Goal: Task Accomplishment & Management: Use online tool/utility

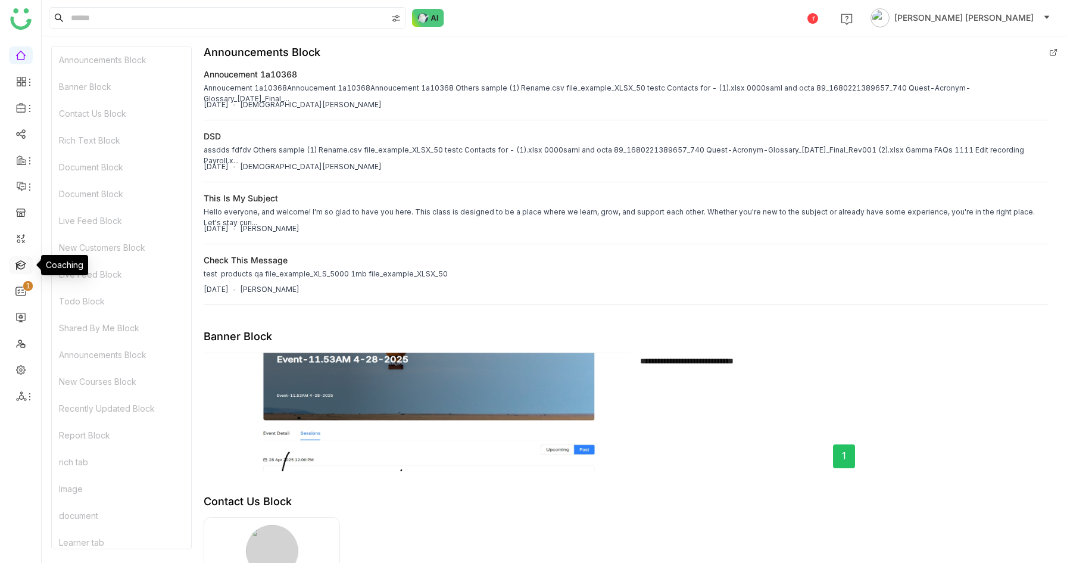
click at [21, 268] on link at bounding box center [20, 264] width 11 height 10
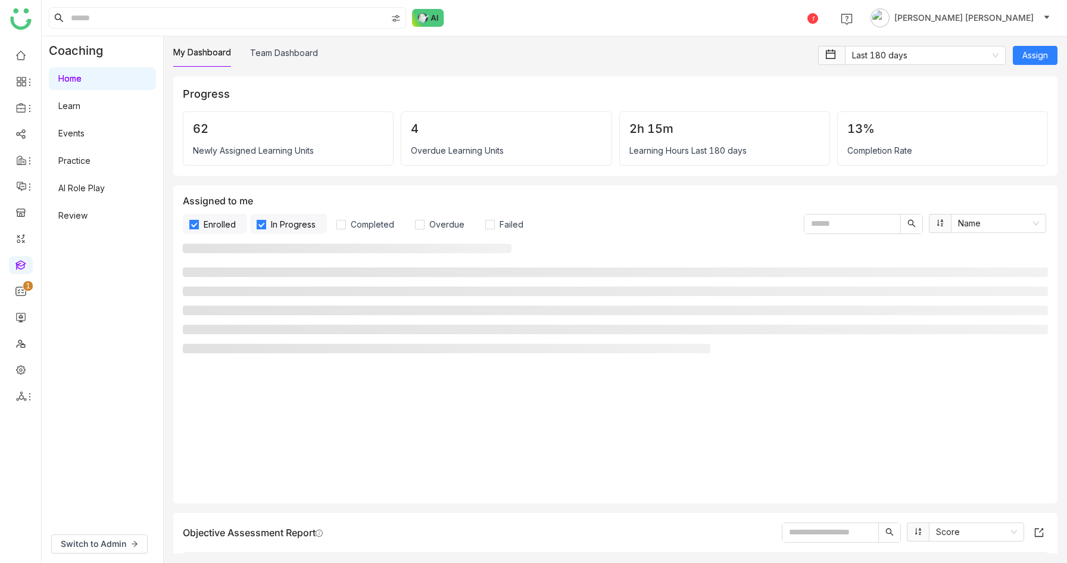
click at [91, 185] on link "AI Role Play" at bounding box center [81, 188] width 46 height 10
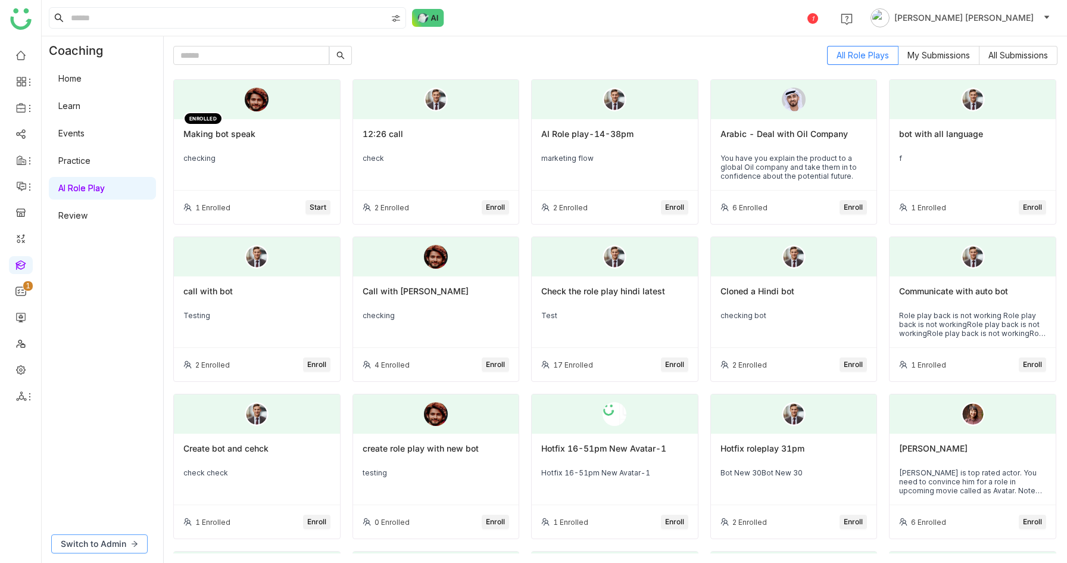
click at [125, 542] on span "Switch to Admin" at bounding box center [93, 543] width 65 height 13
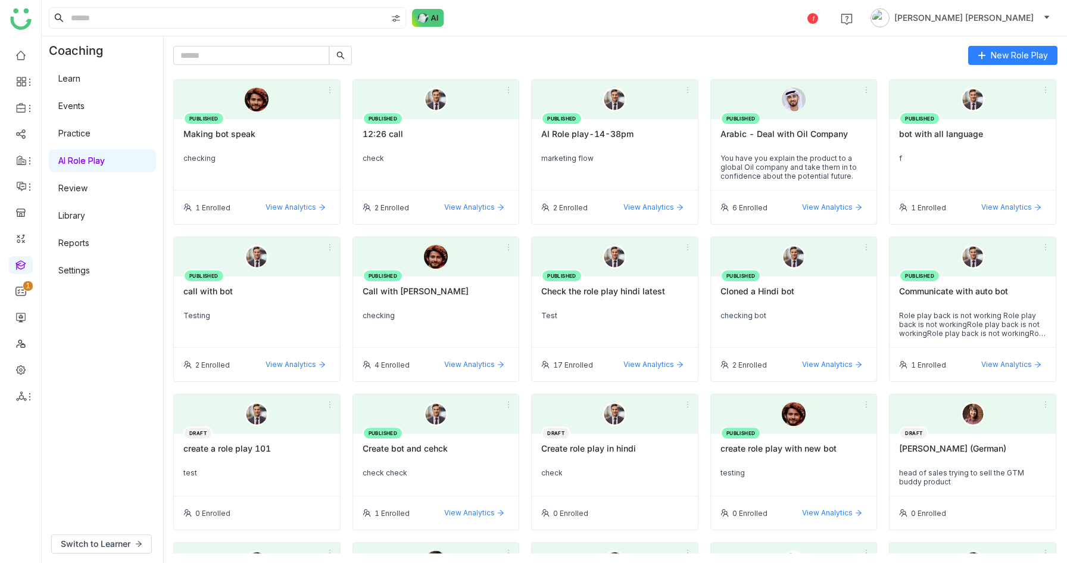
click at [256, 142] on div "Making bot speak" at bounding box center [256, 139] width 147 height 20
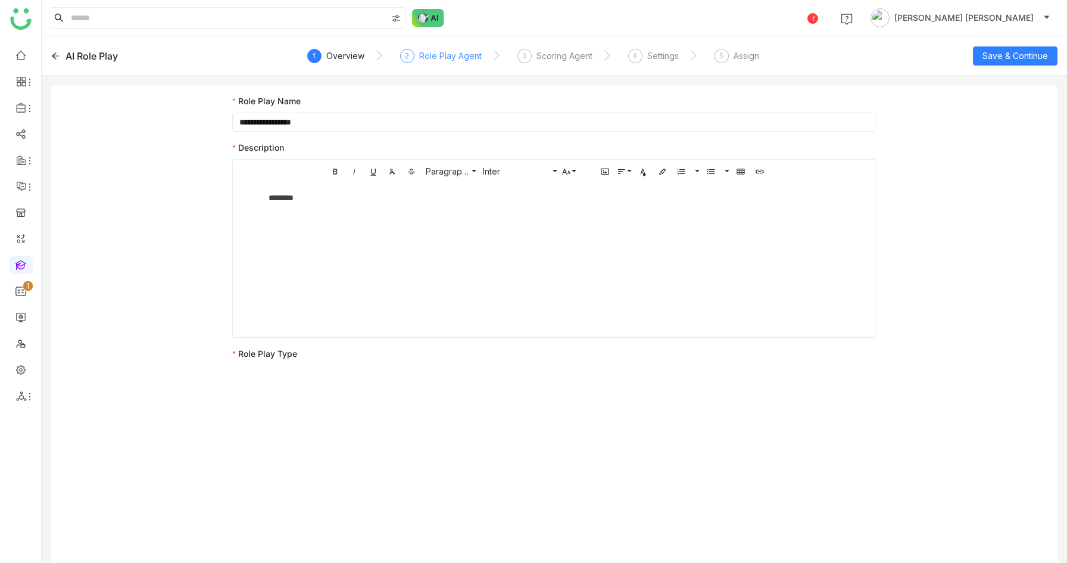
click at [439, 60] on div "Role Play Agent" at bounding box center [450, 56] width 63 height 14
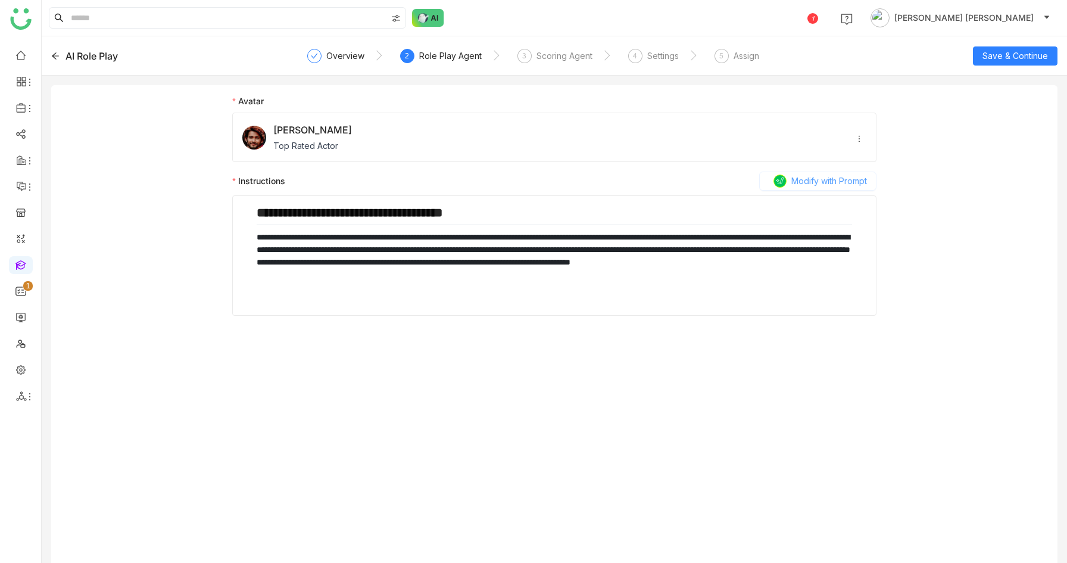
click at [817, 189] on button "Modify with Prompt" at bounding box center [817, 180] width 117 height 19
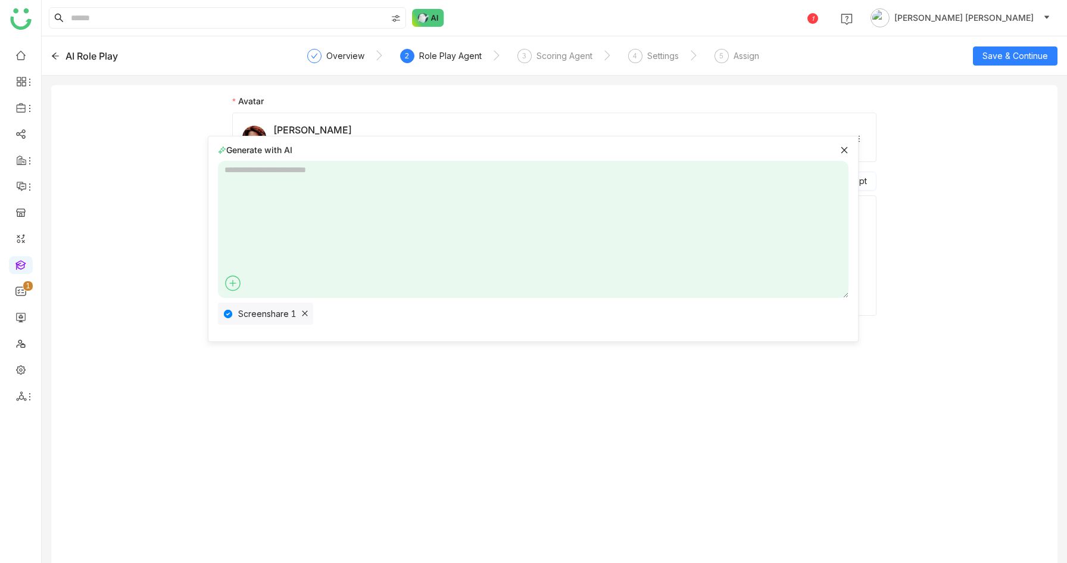
click at [234, 288] on icon at bounding box center [233, 283] width 18 height 18
click at [261, 307] on span "GTM Buddy Content" at bounding box center [278, 306] width 95 height 13
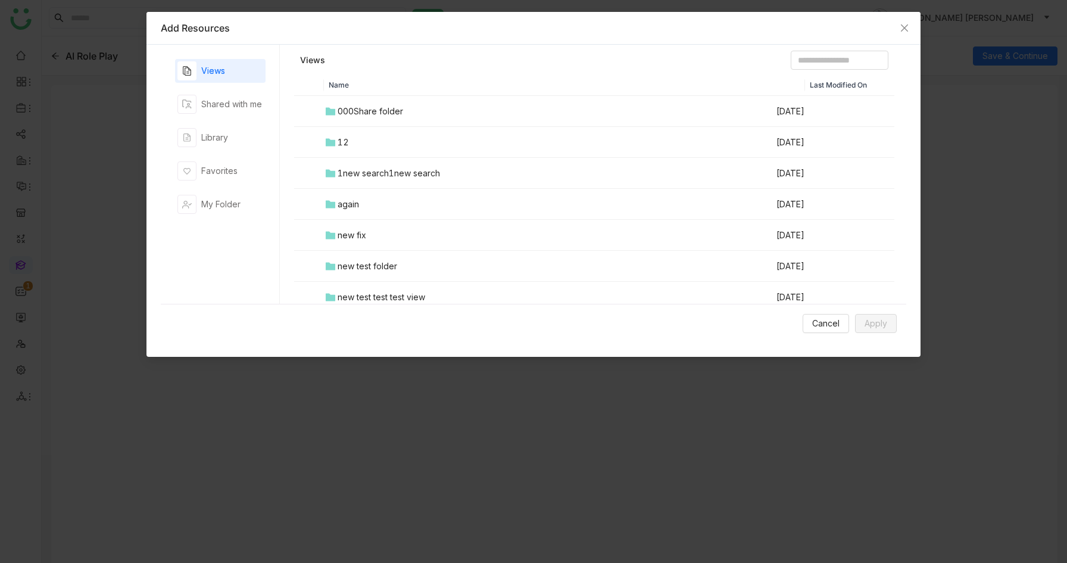
click at [379, 103] on td "000Share folder" at bounding box center [549, 111] width 451 height 31
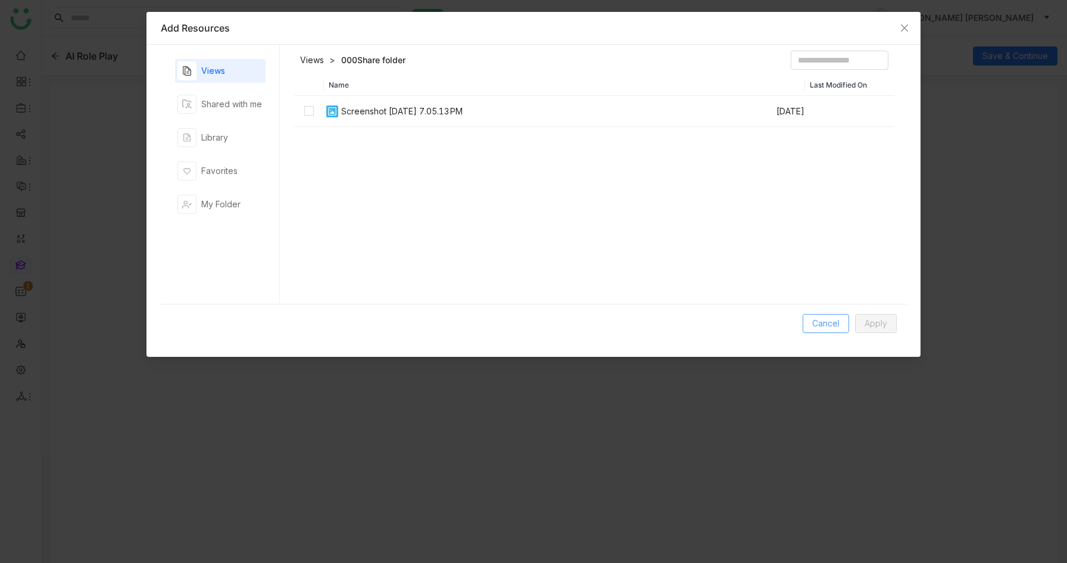
click at [823, 328] on span "Cancel" at bounding box center [825, 323] width 27 height 13
